Goal: Task Accomplishment & Management: Manage account settings

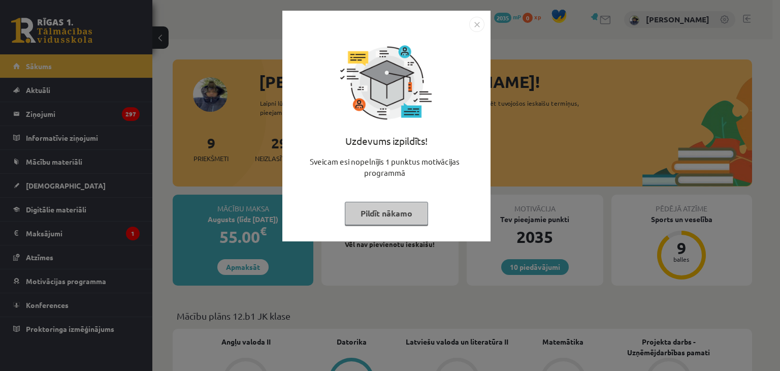
click at [349, 297] on div "Uzdevums izpildīts! Sveicam esi nopelnījis 1 punktus motivācijas programmā Pild…" at bounding box center [390, 185] width 780 height 371
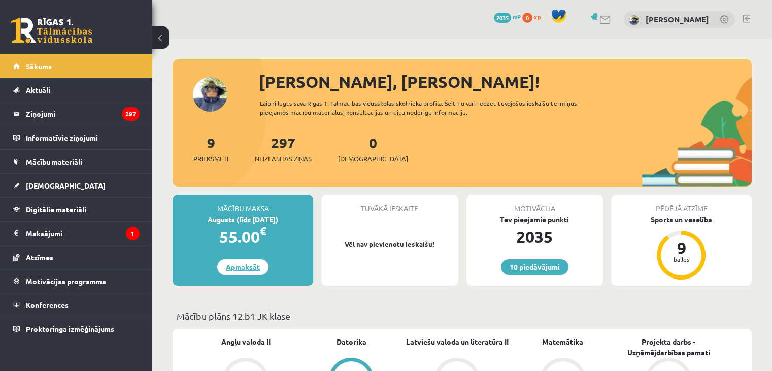
click at [243, 265] on link "Apmaksāt" at bounding box center [242, 267] width 51 height 16
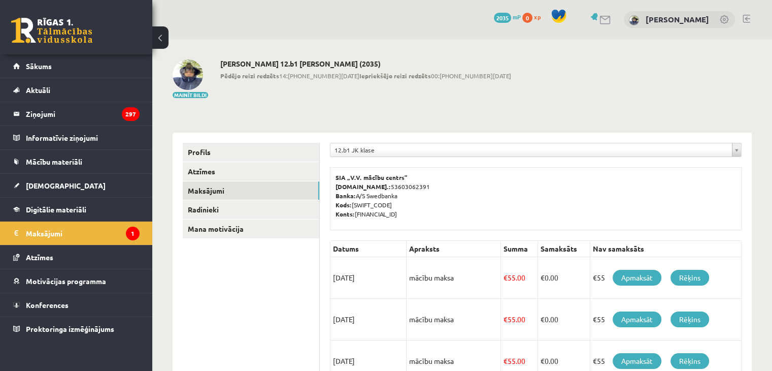
scroll to position [51, 0]
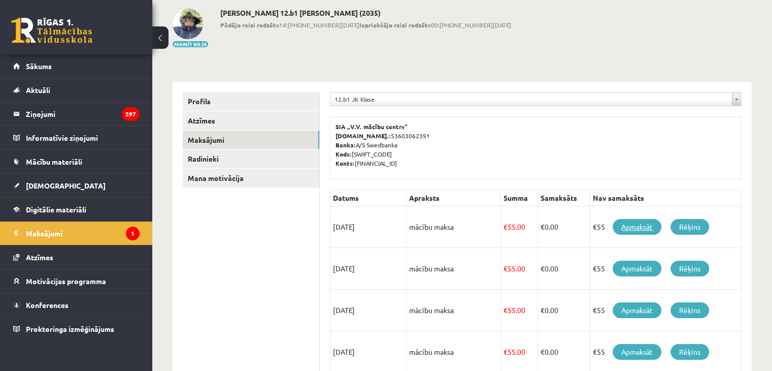
click at [634, 225] on link "Apmaksāt" at bounding box center [637, 227] width 49 height 16
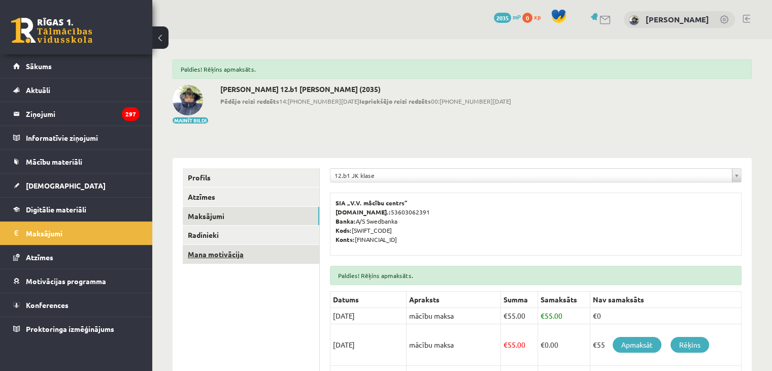
scroll to position [51, 0]
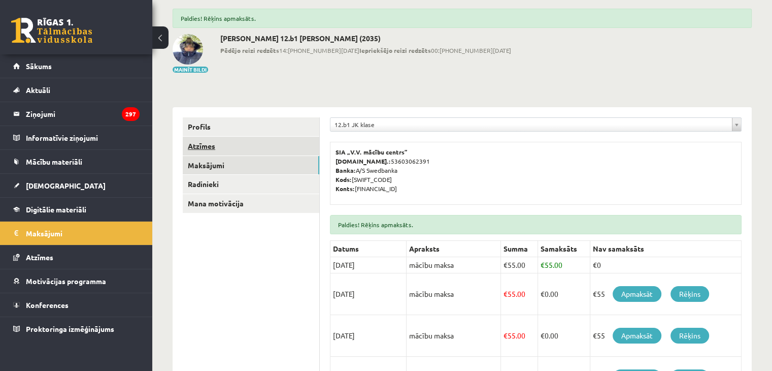
click at [203, 143] on link "Atzīmes" at bounding box center [251, 146] width 137 height 19
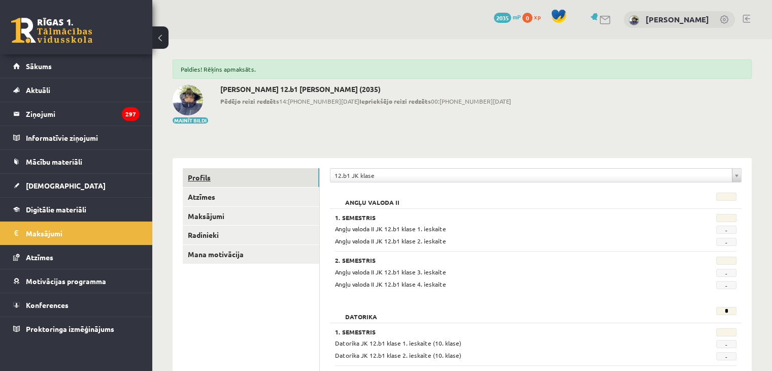
click at [217, 174] on link "Profils" at bounding box center [251, 177] width 137 height 19
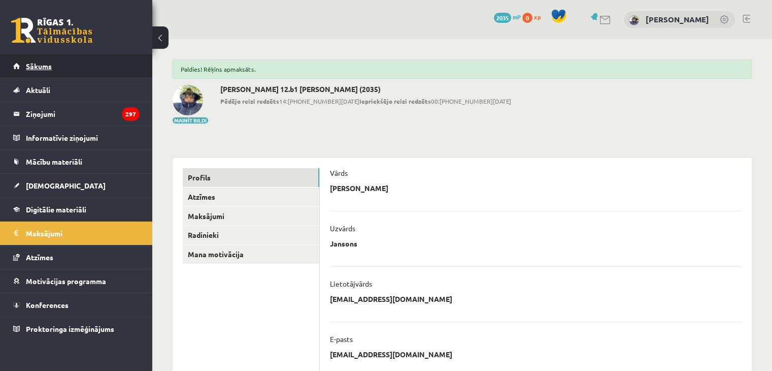
click at [43, 71] on link "Sākums" at bounding box center [76, 65] width 126 height 23
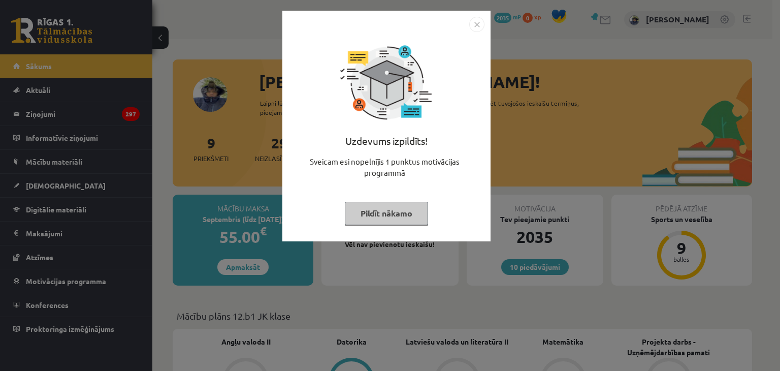
click at [161, 324] on div "Uzdevums izpildīts! Sveicam esi nopelnījis 1 punktus motivācijas programmā Pild…" at bounding box center [390, 185] width 780 height 371
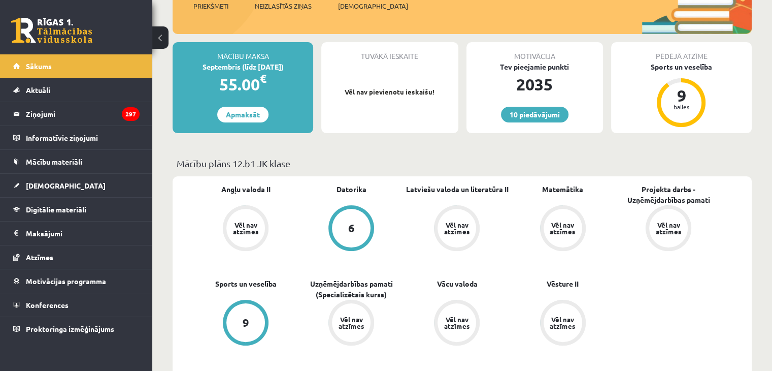
scroll to position [203, 0]
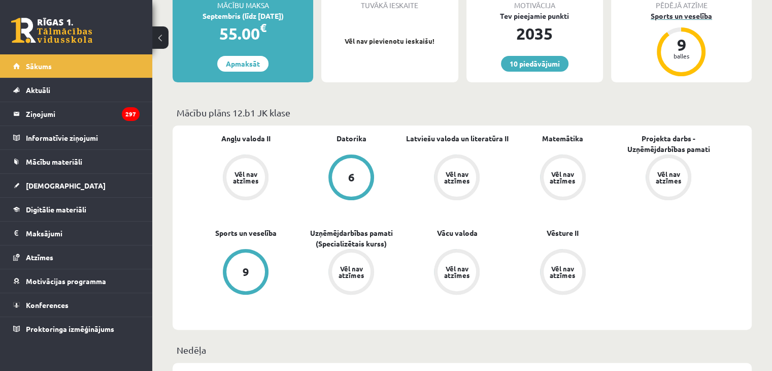
click at [683, 50] on div "9" at bounding box center [681, 45] width 30 height 16
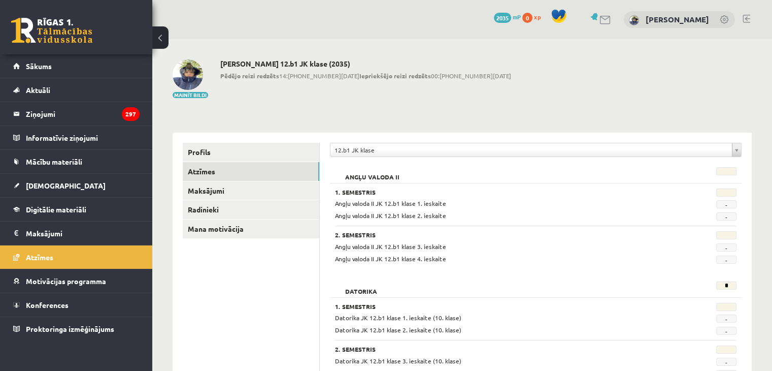
click at [745, 20] on link at bounding box center [747, 19] width 8 height 8
